Goal: Information Seeking & Learning: Learn about a topic

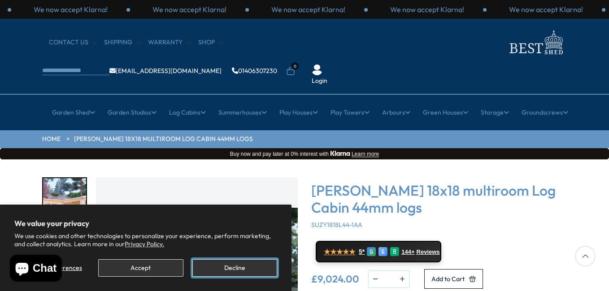
click at [240, 267] on button "Decline" at bounding box center [234, 268] width 85 height 17
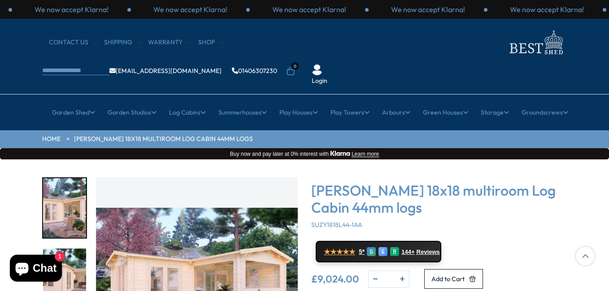
click at [593, 183] on div "Click To Expand Click To Expand Click To Expand Click To Expand Click To Expand…" at bounding box center [304, 295] width 609 height 271
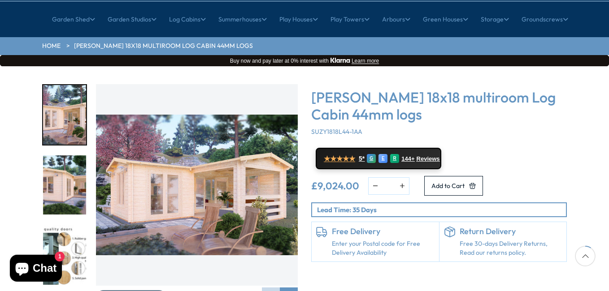
scroll to position [108, 0]
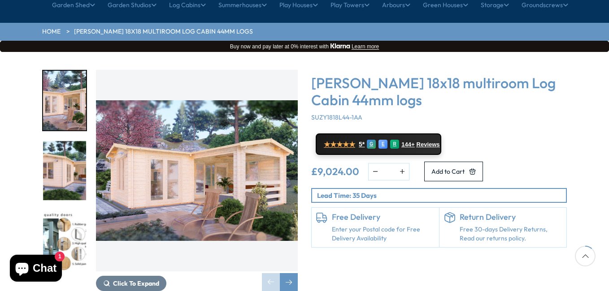
click at [61, 81] on img "1 / 7" at bounding box center [64, 101] width 43 height 60
click at [70, 164] on img "2 / 7" at bounding box center [64, 171] width 43 height 60
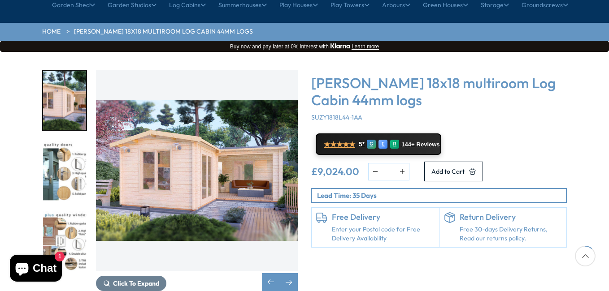
click at [69, 147] on img "3 / 7" at bounding box center [64, 171] width 43 height 60
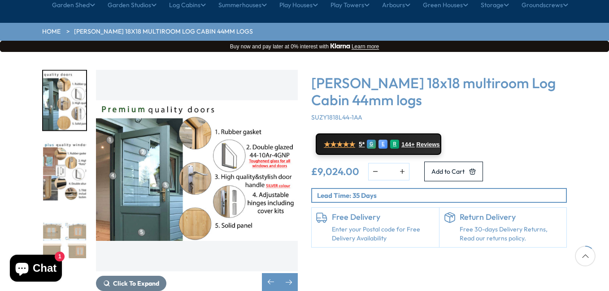
click at [69, 147] on img "4 / 7" at bounding box center [64, 171] width 43 height 60
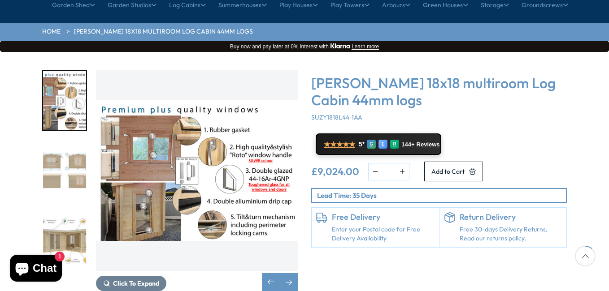
click at [69, 147] on img "5 / 7" at bounding box center [64, 171] width 43 height 60
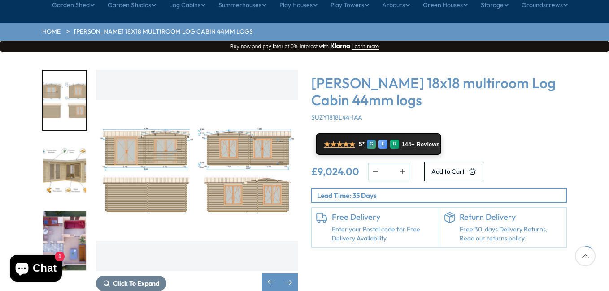
click at [69, 147] on img "6 / 7" at bounding box center [64, 171] width 43 height 60
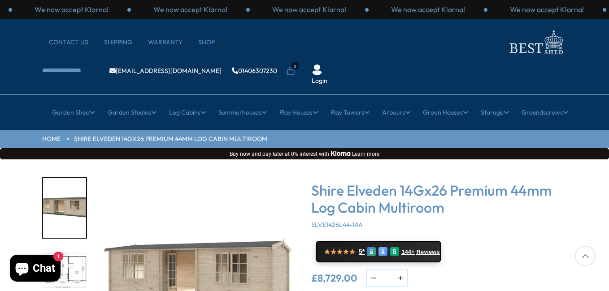
click at [65, 249] on img "2 / 10" at bounding box center [64, 279] width 43 height 60
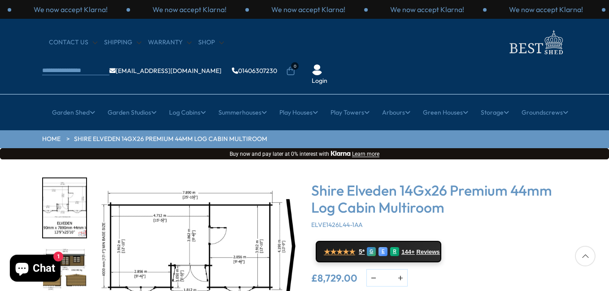
click at [587, 253] on div at bounding box center [585, 256] width 21 height 21
drag, startPoint x: 538, startPoint y: 206, endPoint x: 541, endPoint y: 198, distance: 9.1
click at [541, 198] on div "Shire Elveden 14Gx26 Premium 44mm Log Cabin Multiroom ELVE1426L44-1AA ★★★★★ 5* …" at bounding box center [438, 266] width 255 height 176
drag, startPoint x: 299, startPoint y: 241, endPoint x: 298, endPoint y: 164, distance: 77.6
click at [298, 178] on div "Click To Expand Click To Expand Click To Expand Click To Expand Click To Expand…" at bounding box center [169, 288] width 269 height 221
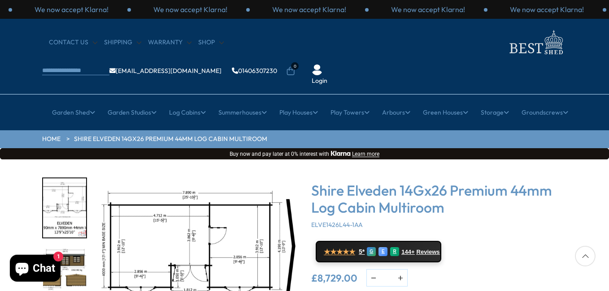
click at [258, 208] on img "2 / 10" at bounding box center [197, 279] width 202 height 202
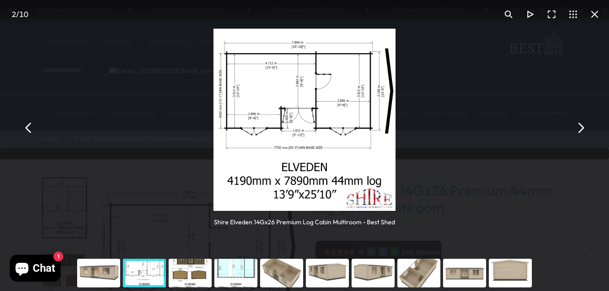
click at [142, 274] on div "You can close this modal content with the ESC key" at bounding box center [144, 273] width 46 height 36
click at [181, 275] on div "You can close this modal content with the ESC key" at bounding box center [190, 273] width 46 height 36
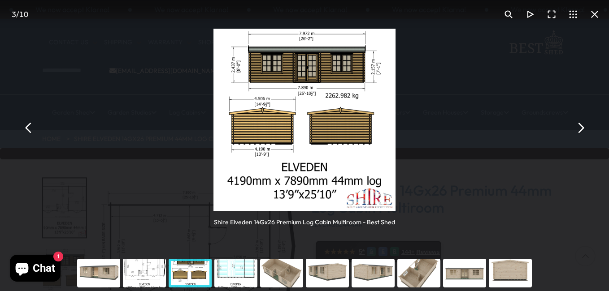
click at [244, 271] on div "You can close this modal content with the ESC key" at bounding box center [236, 273] width 46 height 36
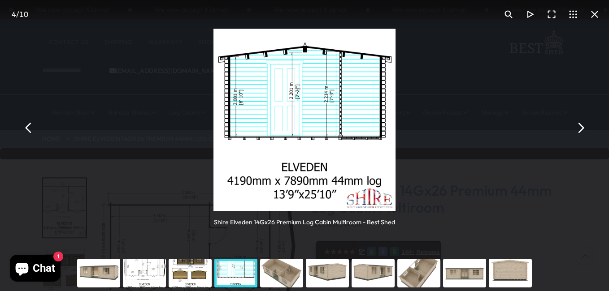
click at [287, 276] on div "You can close this modal content with the ESC key" at bounding box center [282, 273] width 46 height 36
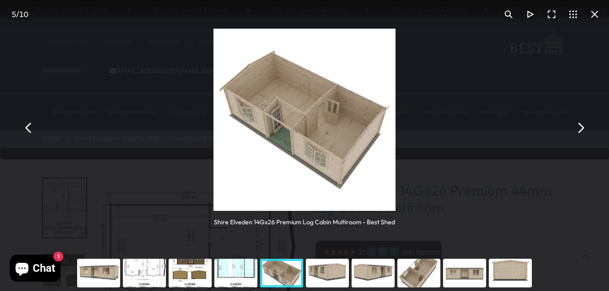
click at [334, 270] on div "You can close this modal content with the ESC key" at bounding box center [327, 273] width 46 height 36
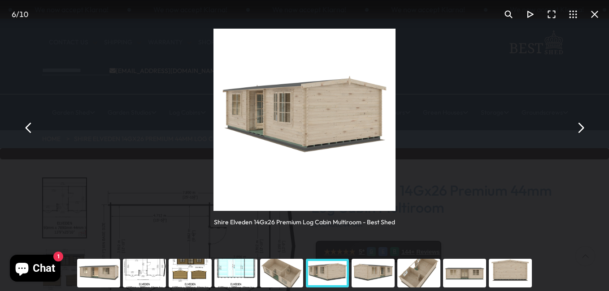
click at [361, 279] on div "You can close this modal content with the ESC key" at bounding box center [373, 273] width 46 height 36
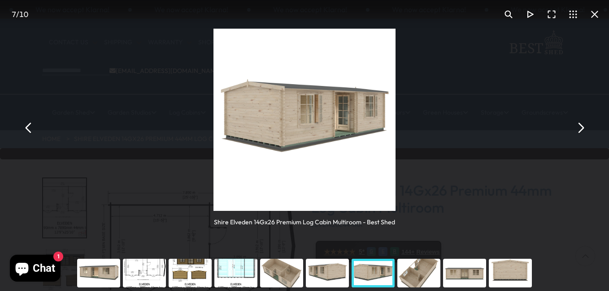
click at [409, 274] on div "You can close this modal content with the ESC key" at bounding box center [419, 273] width 46 height 36
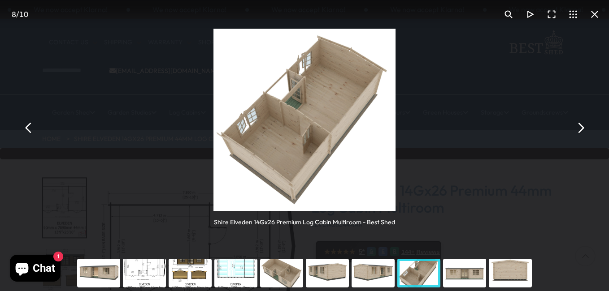
click at [594, 11] on button "You can close this modal content with the ESC key" at bounding box center [595, 15] width 22 height 22
